Goal: Task Accomplishment & Management: Complete application form

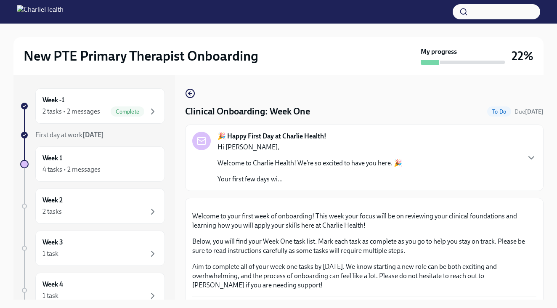
scroll to position [348, 0]
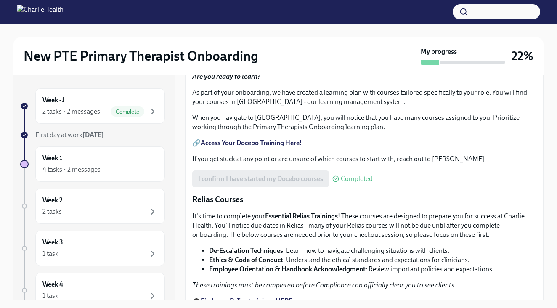
click at [260, 37] on span "Upload HIPAA Certification" at bounding box center [242, 32] width 89 height 8
click at [0, 0] on input "Upload HIPAA Certification" at bounding box center [0, 0] width 0 height 0
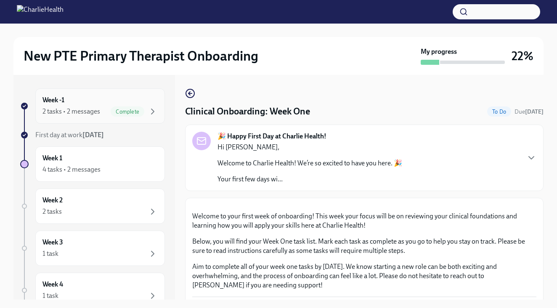
click at [133, 93] on div "Week -1 2 tasks • 2 messages Complete" at bounding box center [100, 105] width 130 height 35
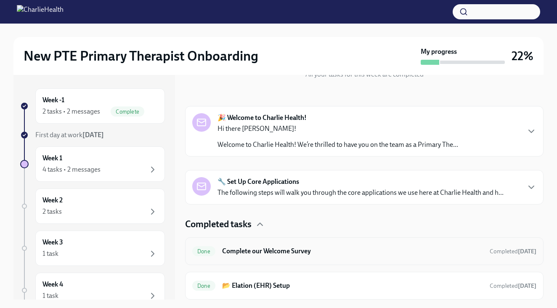
scroll to position [108, 0]
click at [128, 173] on div "4 tasks • 2 messages" at bounding box center [100, 170] width 115 height 10
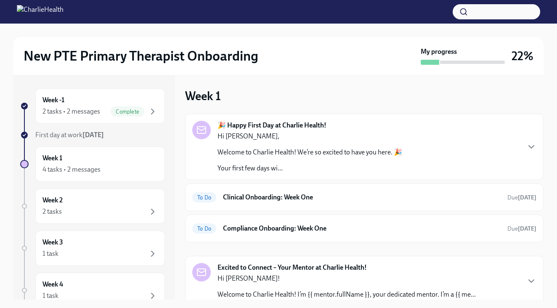
click at [328, 142] on div "Hi Laurin, Welcome to Charlie Health! We’re so excited to have you here. 🎉 Your…" at bounding box center [310, 152] width 185 height 41
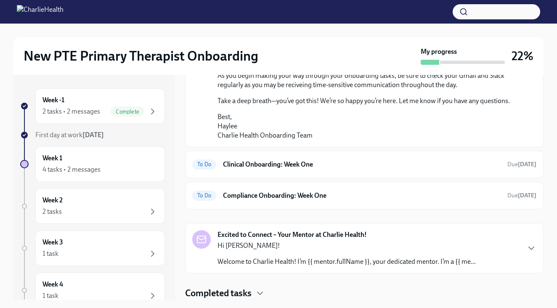
scroll to position [612, 0]
click at [315, 162] on h6 "Clinical Onboarding: Week One" at bounding box center [362, 164] width 278 height 9
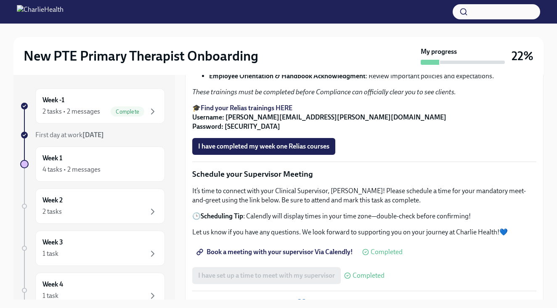
scroll to position [539, 0]
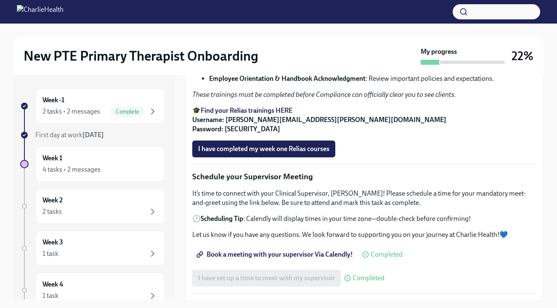
click at [284, 114] on strong "Find your Relias trainings HERE" at bounding box center [247, 110] width 92 height 8
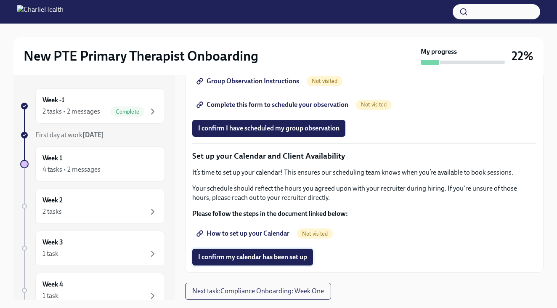
scroll to position [1199, 0]
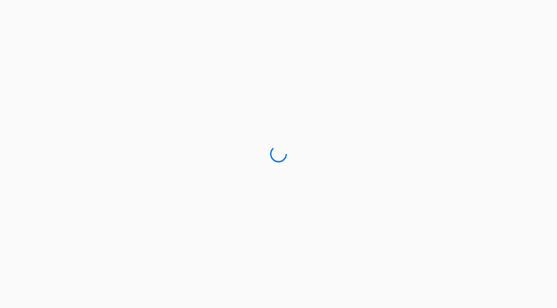
click at [345, 181] on div at bounding box center [278, 154] width 557 height 308
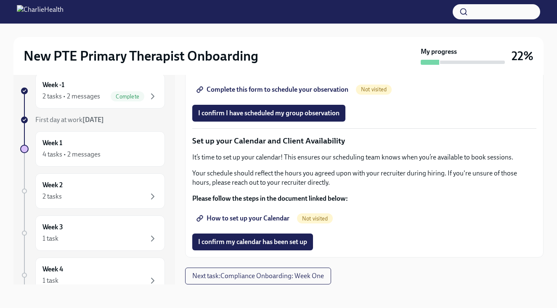
scroll to position [15, 0]
